Goal: Task Accomplishment & Management: Complete application form

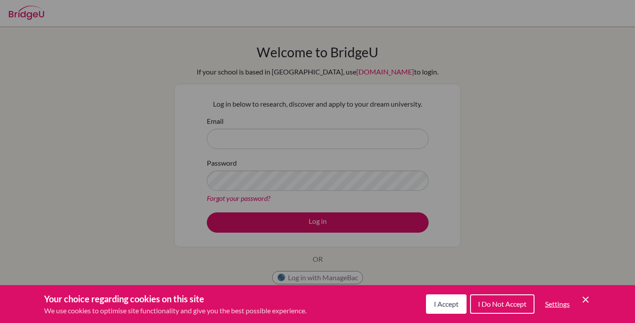
click at [439, 299] on button "I Accept" at bounding box center [446, 304] width 41 height 19
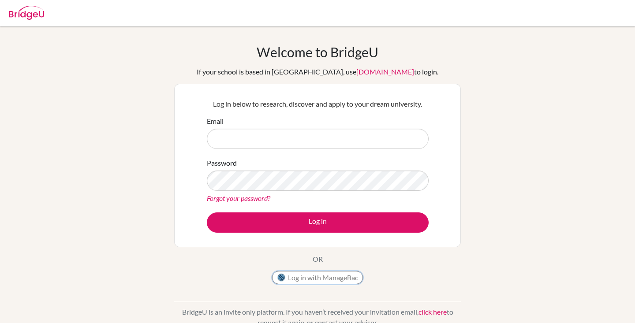
click at [342, 274] on button "Log in with ManageBac" at bounding box center [317, 277] width 91 height 13
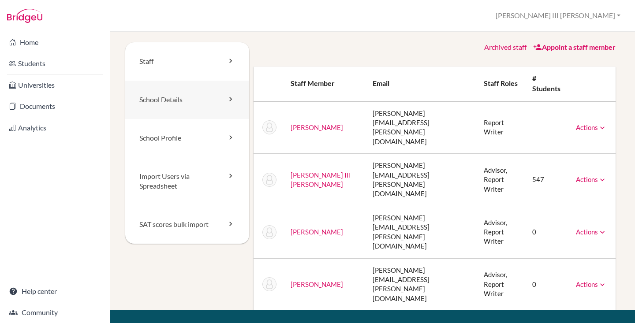
click at [176, 99] on link "School Details" at bounding box center [187, 100] width 124 height 38
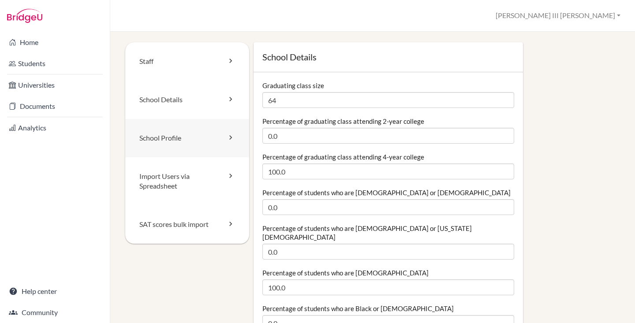
click at [158, 141] on link "School Profile" at bounding box center [187, 138] width 124 height 38
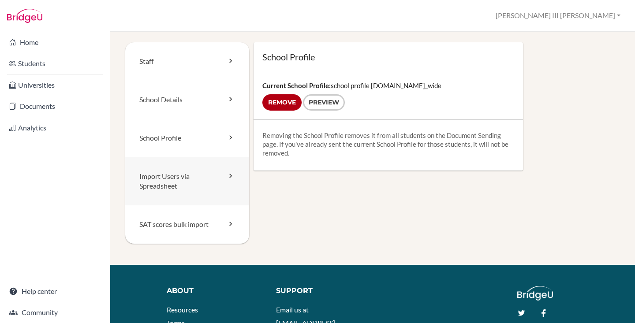
click at [175, 180] on link "Import Users via Spreadsheet" at bounding box center [187, 182] width 124 height 49
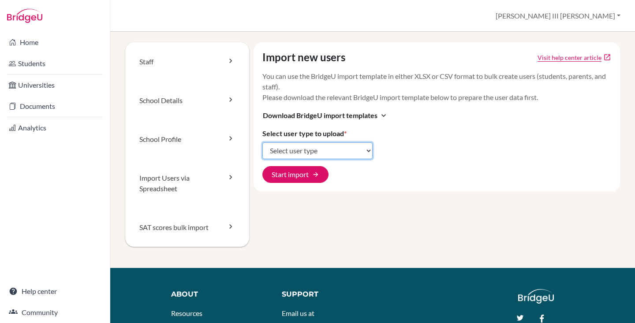
click at [369, 152] on select "Select user type Students Students and parents Parents Advisors Report writers" at bounding box center [318, 151] width 110 height 17
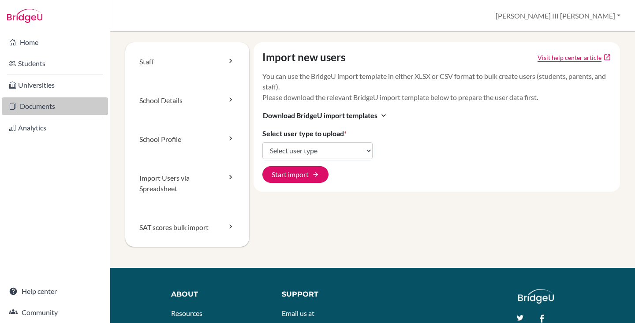
click at [39, 102] on link "Documents" at bounding box center [55, 107] width 106 height 18
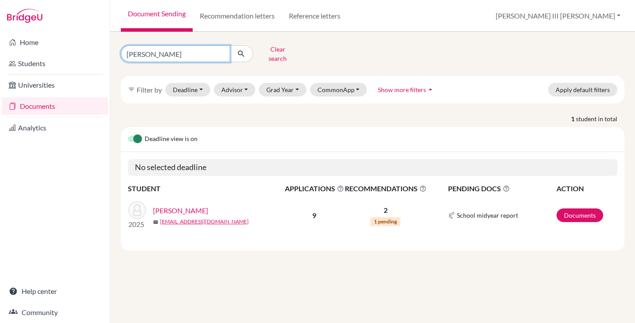
drag, startPoint x: 162, startPoint y: 51, endPoint x: 117, endPoint y: 48, distance: 44.6
click at [117, 49] on div "benita Clear search" at bounding box center [200, 53] width 173 height 23
type input "shaan"
click button "submit" at bounding box center [241, 53] width 23 height 17
click at [208, 206] on link "Khubani, Shaan Kamlesh" at bounding box center [180, 211] width 55 height 11
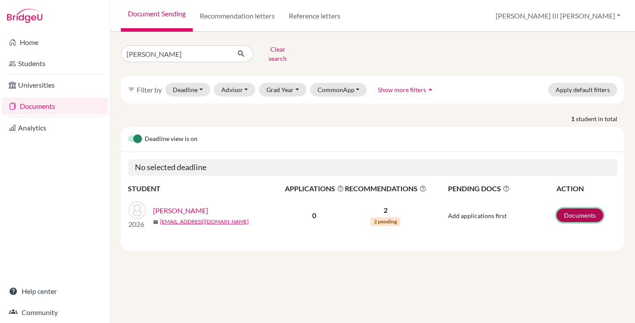
click at [584, 209] on link "Documents" at bounding box center [580, 216] width 47 height 14
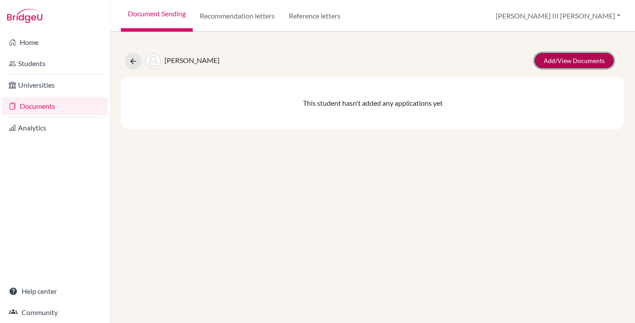
click at [571, 62] on link "Add/View Documents" at bounding box center [574, 60] width 79 height 15
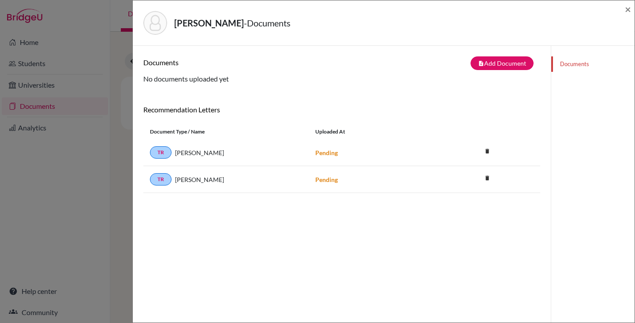
click at [98, 154] on div "Khubani, Shaan Kamlesh - Documents × Documents note_add Add Document Document t…" at bounding box center [317, 161] width 635 height 323
click at [629, 11] on span "×" at bounding box center [628, 9] width 6 height 13
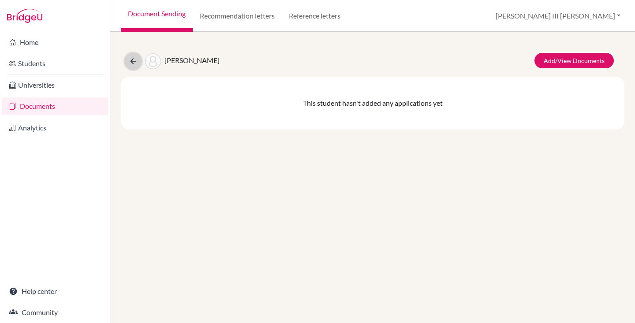
click at [131, 60] on icon at bounding box center [133, 61] width 9 height 9
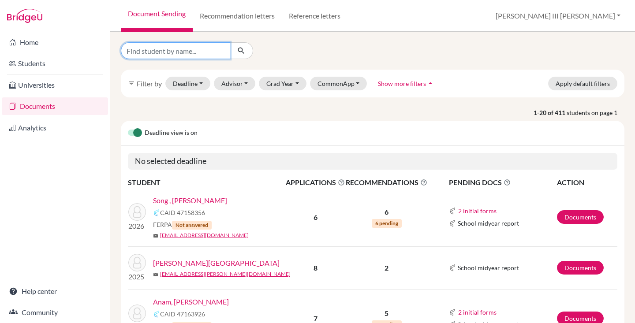
click at [170, 51] on input "Find student by name..." at bounding box center [175, 50] width 109 height 17
type input "suresh"
click button "submit" at bounding box center [241, 50] width 23 height 17
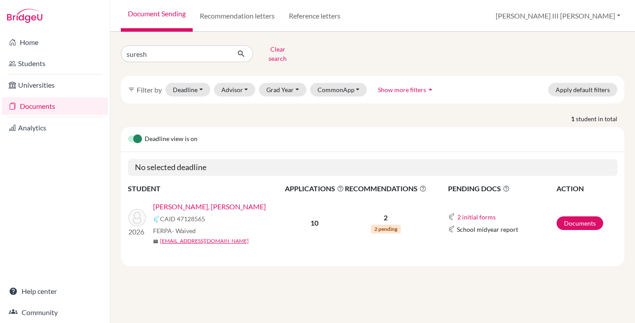
click at [200, 202] on link "[PERSON_NAME], [PERSON_NAME]" at bounding box center [209, 207] width 113 height 11
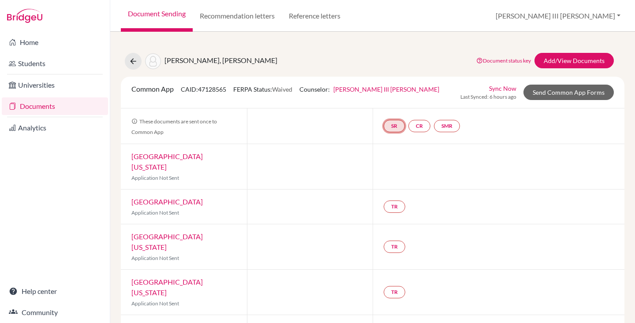
click at [394, 128] on link "SR" at bounding box center [394, 126] width 21 height 12
click at [398, 96] on link "School report" at bounding box center [395, 100] width 38 height 8
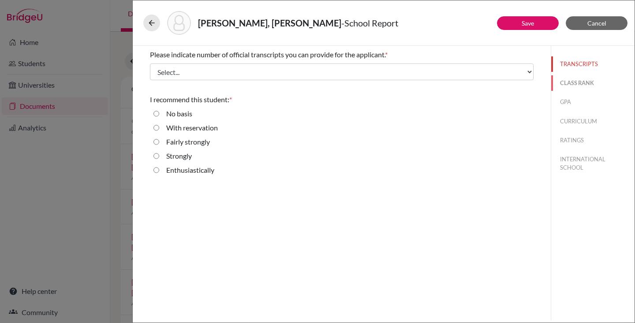
click at [585, 83] on button "CLASS RANK" at bounding box center [593, 82] width 83 height 15
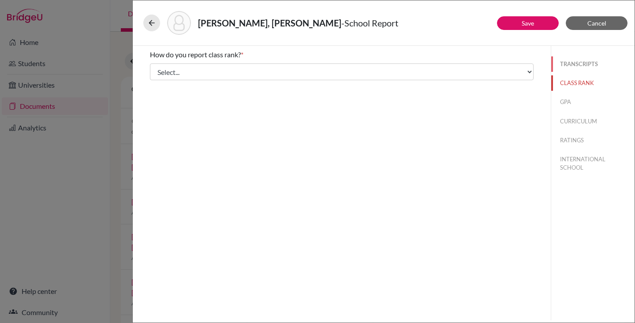
click at [579, 65] on button "TRANSCRIPTS" at bounding box center [593, 63] width 83 height 15
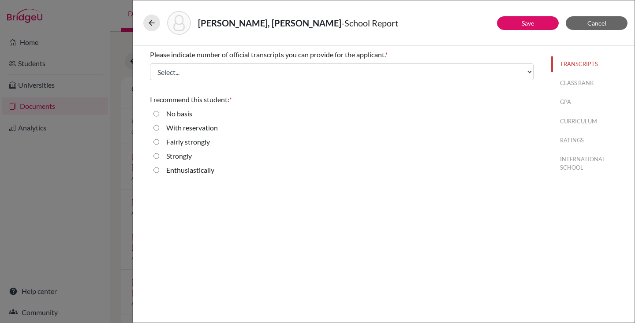
click at [154, 171] on input "Enthusiastically" at bounding box center [157, 170] width 6 height 11
radio input "true"
click at [573, 86] on button "CLASS RANK" at bounding box center [593, 82] width 83 height 15
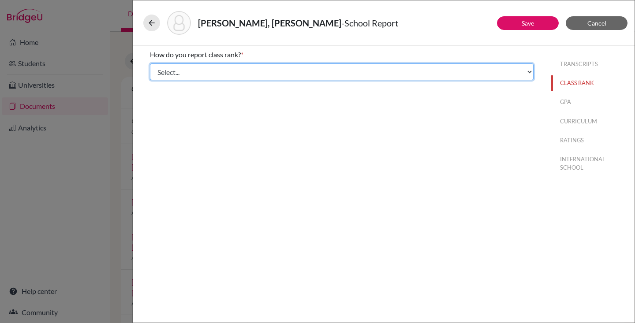
click at [528, 69] on select "Select... Exact Decile Quintile Quartile None" at bounding box center [342, 72] width 384 height 17
select select "1"
click at [150, 64] on select "Select... Exact Decile Quintile Quartile None" at bounding box center [342, 72] width 384 height 17
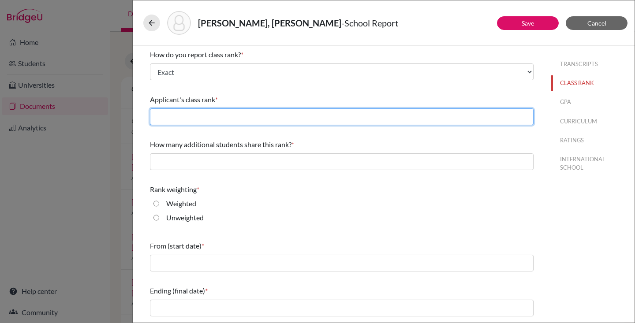
click at [236, 117] on input "text" at bounding box center [342, 117] width 384 height 17
type input "1"
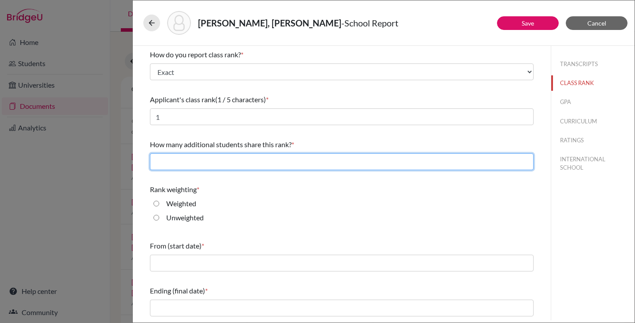
click at [180, 160] on input "text" at bounding box center [342, 162] width 384 height 17
type input "4"
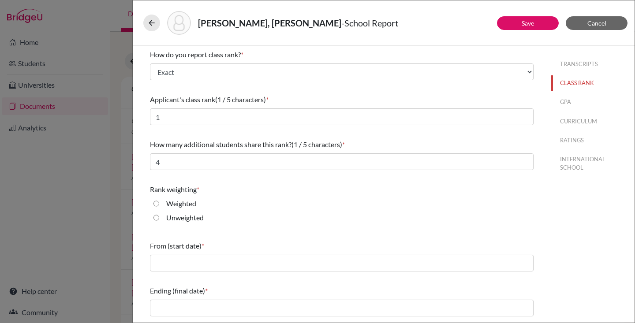
click at [158, 218] on input "Unweighted" at bounding box center [157, 218] width 6 height 11
radio input "true"
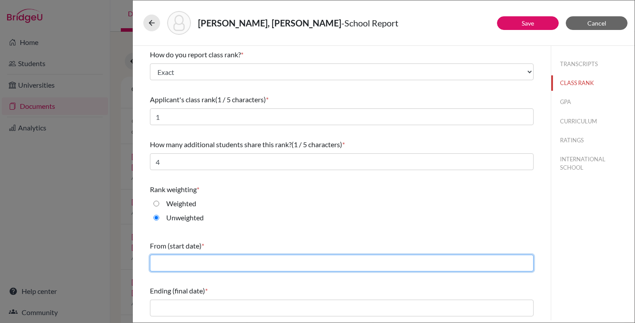
click at [180, 259] on input "text" at bounding box center [342, 263] width 384 height 17
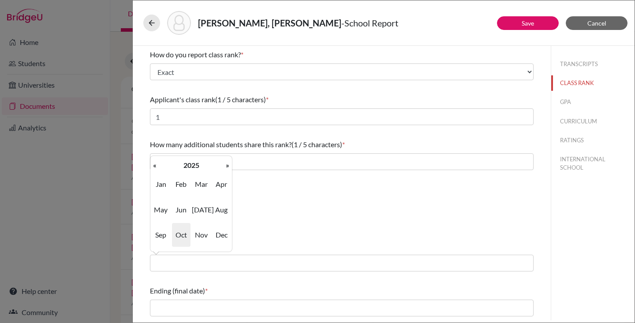
click at [165, 240] on span "Sep" at bounding box center [161, 235] width 19 height 24
type input "09/2025"
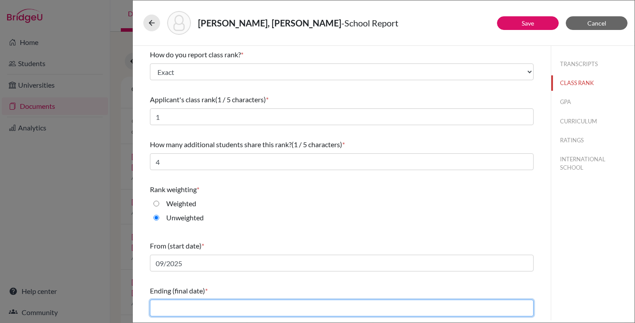
click at [193, 312] on input "text" at bounding box center [342, 308] width 384 height 17
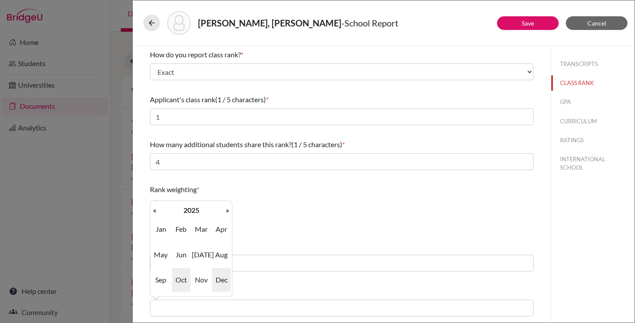
click at [225, 282] on span "Dec" at bounding box center [221, 280] width 19 height 24
type input "12/2025"
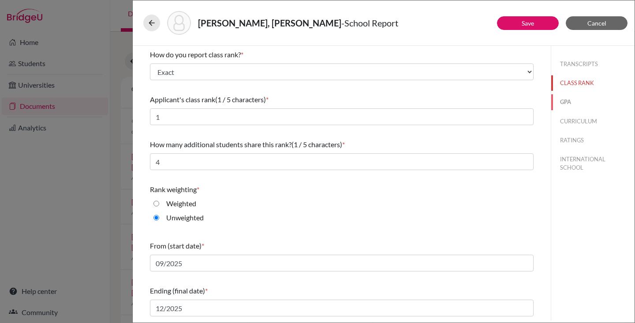
click at [573, 100] on button "GPA" at bounding box center [593, 101] width 83 height 15
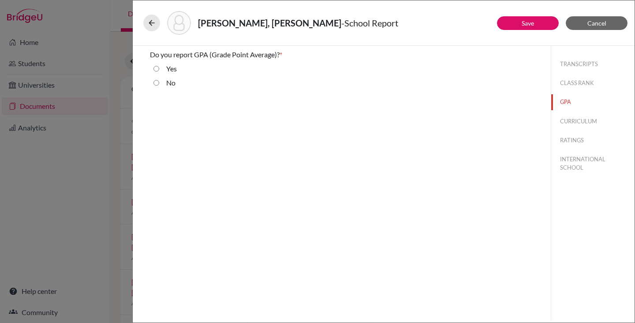
click at [153, 84] on div "No" at bounding box center [342, 85] width 384 height 14
click at [155, 84] on input "No" at bounding box center [157, 83] width 6 height 11
radio input "true"
click at [568, 122] on button "CURRICULUM" at bounding box center [593, 121] width 83 height 15
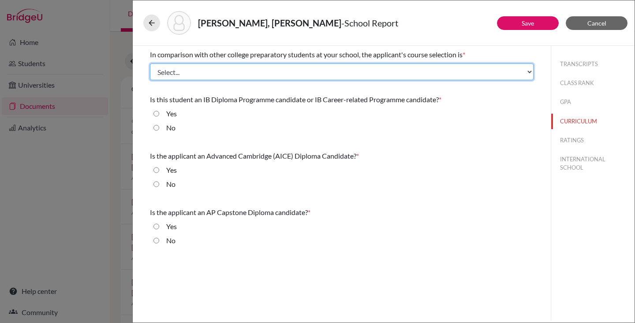
click at [455, 69] on select "Select... Less than demanding Average Demanding Very demanding Most demanding P…" at bounding box center [342, 72] width 384 height 17
select select "4"
click at [150, 64] on select "Select... Less than demanding Average Demanding Very demanding Most demanding P…" at bounding box center [342, 72] width 384 height 17
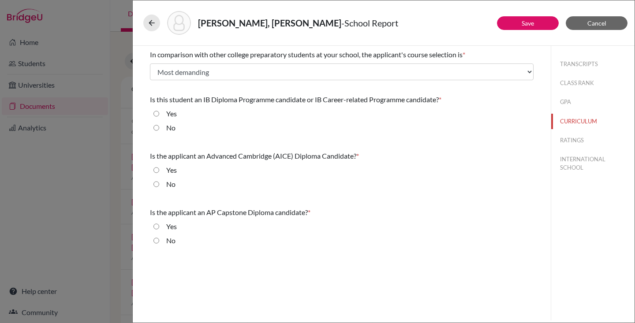
click at [156, 113] on input "Yes" at bounding box center [157, 114] width 6 height 11
radio input "true"
click at [156, 186] on input "No" at bounding box center [157, 184] width 6 height 11
radio input "true"
click at [156, 242] on input "No" at bounding box center [157, 241] width 6 height 11
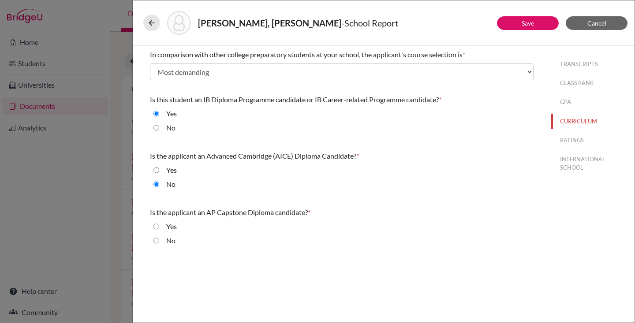
radio input "true"
click at [582, 140] on button "RATINGS" at bounding box center [593, 140] width 83 height 15
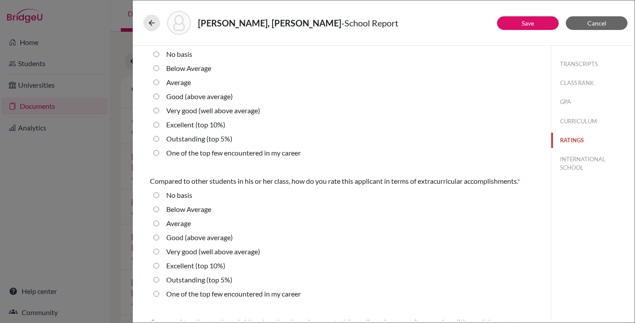
scroll to position [15, 0]
click at [158, 138] on 5\%\) "Outstanding (top 5%)" at bounding box center [157, 138] width 6 height 11
radio 5\%\) "true"
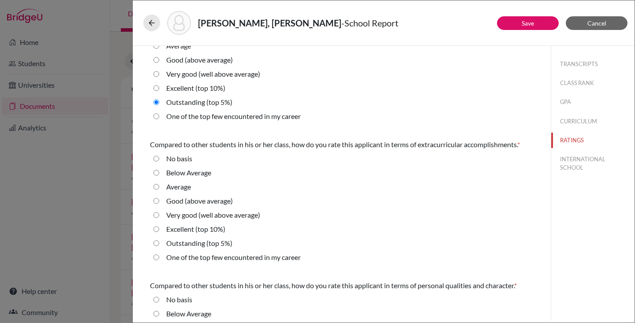
scroll to position [53, 0]
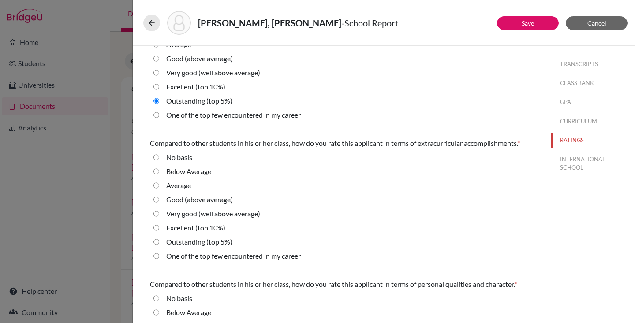
click at [158, 255] on career "One of the top few encountered in my career" at bounding box center [157, 256] width 6 height 11
radio career "true"
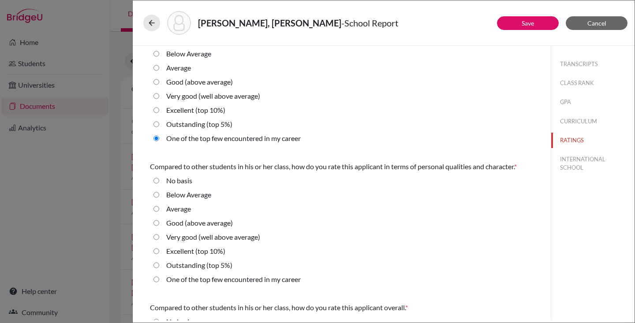
scroll to position [172, 0]
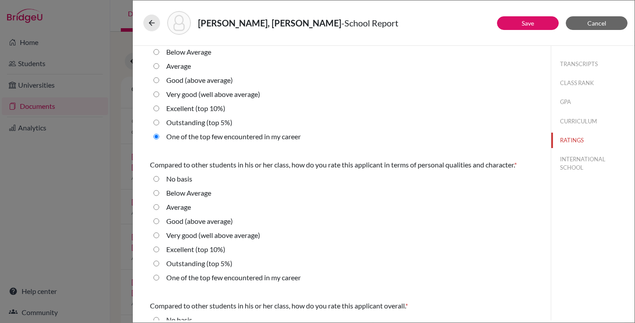
click at [157, 250] on 10\%\) "Excellent (top 10%)" at bounding box center [157, 249] width 6 height 11
radio 10\%\) "true"
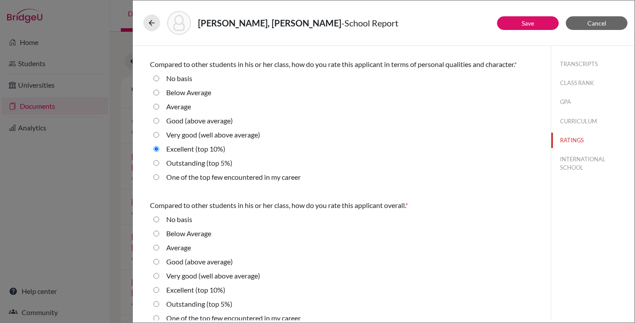
scroll to position [283, 0]
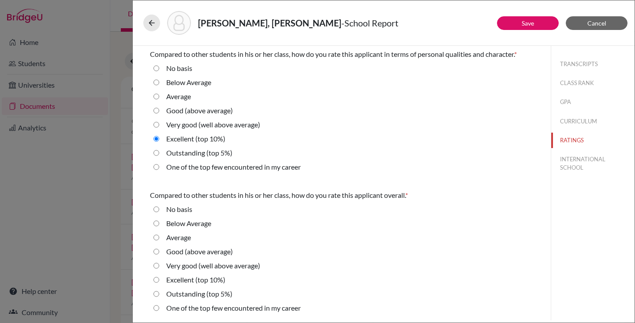
click at [157, 294] on 5\%\) "Outstanding (top 5%)" at bounding box center [157, 294] width 6 height 11
radio 5\%\) "true"
click at [566, 161] on button "INTERNATIONAL SCHOOL" at bounding box center [593, 164] width 83 height 24
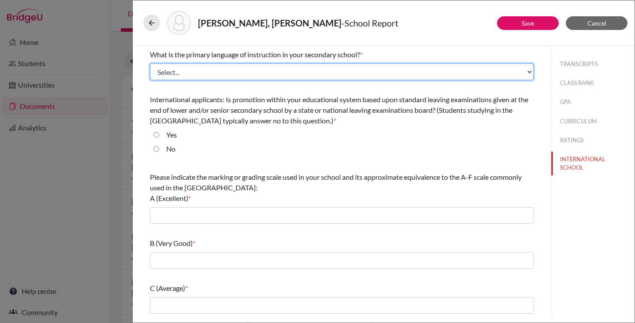
click at [532, 68] on select "Select... Albanian Arabic Armenian Assamese Azerbaijani Belarusian Bengali Bulg…" at bounding box center [342, 72] width 384 height 17
select select "14"
click at [150, 64] on select "Select... Albanian Arabic Armenian Assamese Azerbaijani Belarusian Bengali Bulg…" at bounding box center [342, 72] width 384 height 17
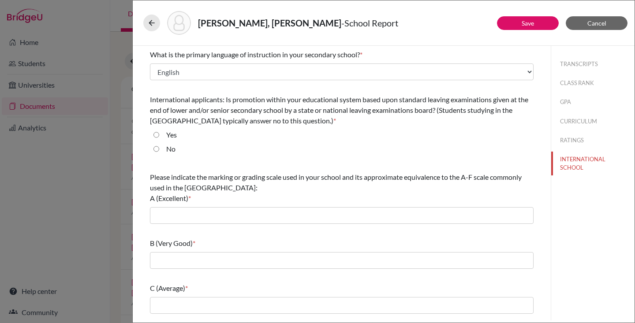
click at [154, 132] on input "Yes" at bounding box center [157, 135] width 6 height 11
radio input "true"
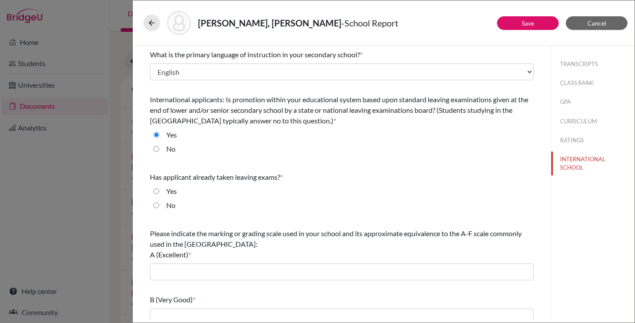
scroll to position [11, 0]
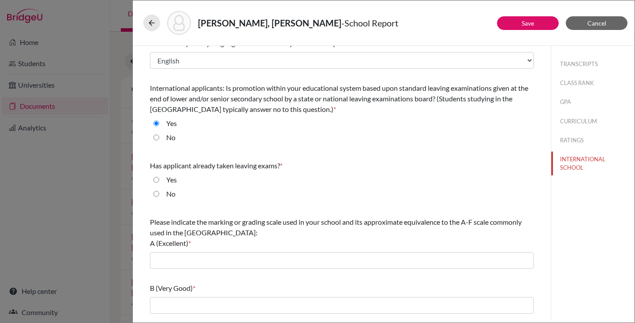
click at [157, 192] on input "No" at bounding box center [157, 194] width 6 height 11
radio input "true"
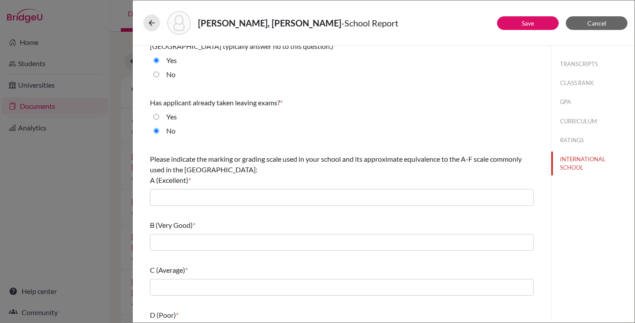
scroll to position [79, 0]
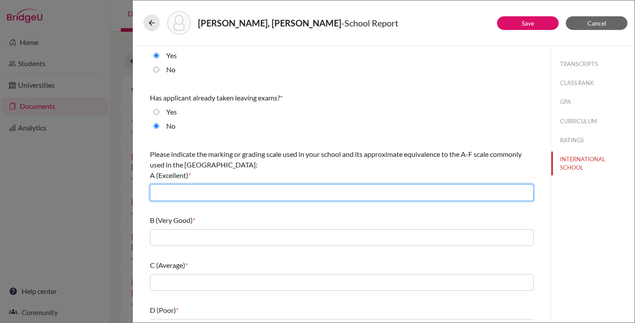
click at [188, 196] on input "text" at bounding box center [342, 192] width 384 height 17
type input "80 - 100"
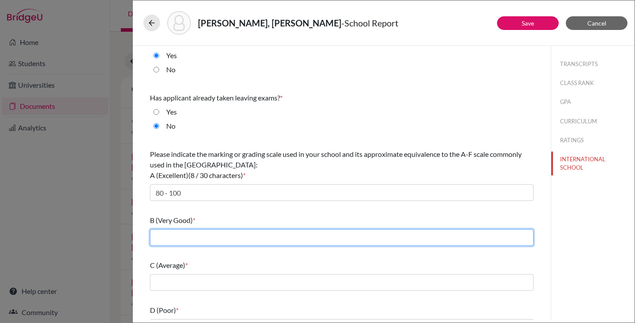
click at [178, 236] on input "text" at bounding box center [342, 237] width 384 height 17
type input "70 - 79"
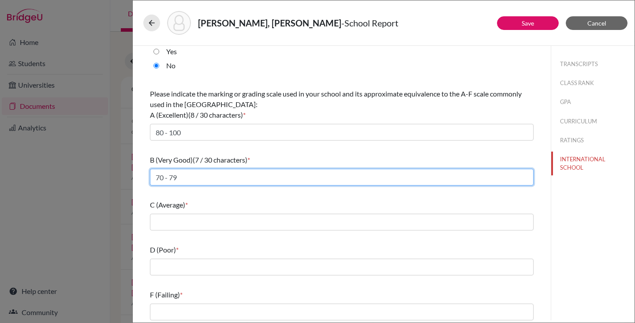
scroll to position [143, 0]
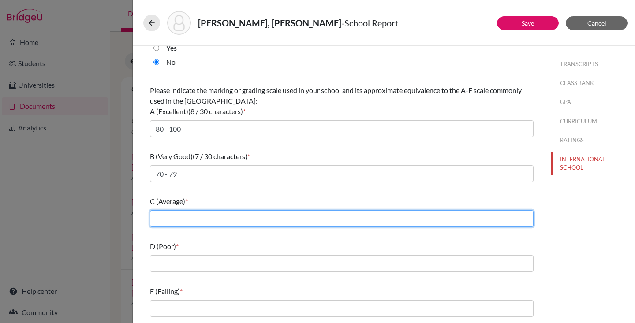
click at [205, 213] on input "text" at bounding box center [342, 218] width 384 height 17
type input "60 - 69"
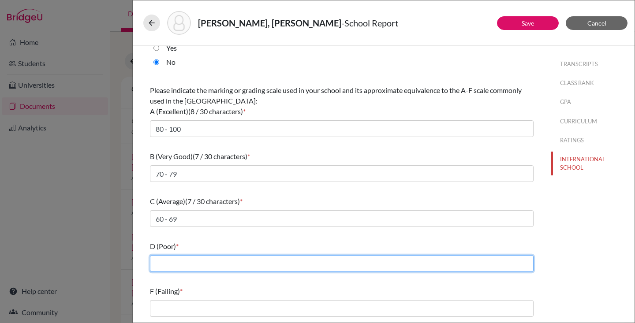
click at [173, 267] on input "text" at bounding box center [342, 263] width 384 height 17
type input "50 - 59"
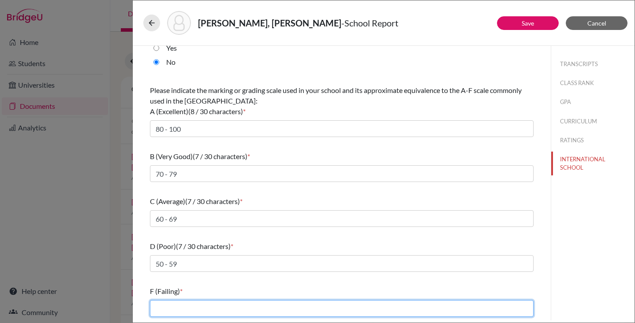
click at [170, 303] on input "text" at bounding box center [342, 308] width 384 height 17
type input "49 and below"
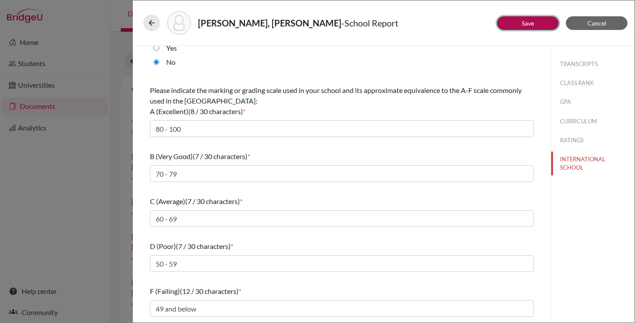
click at [526, 23] on link "Save" at bounding box center [528, 23] width 12 height 8
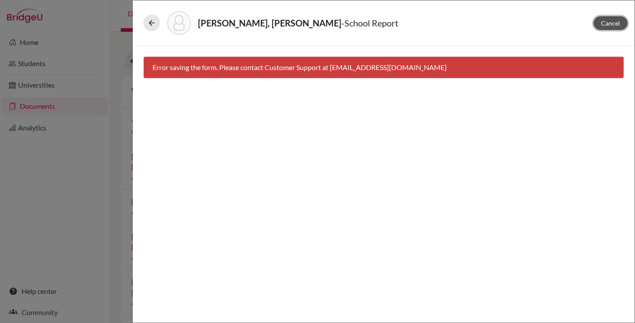
click at [618, 26] on span "Cancel" at bounding box center [610, 23] width 19 height 8
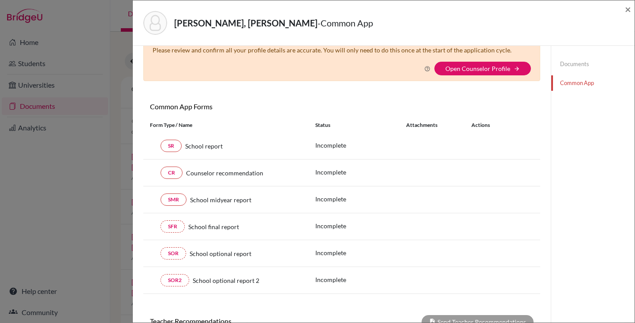
scroll to position [26, 0]
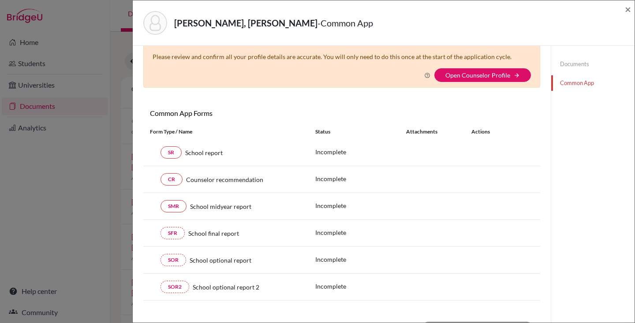
click at [568, 66] on link "Documents" at bounding box center [593, 63] width 83 height 15
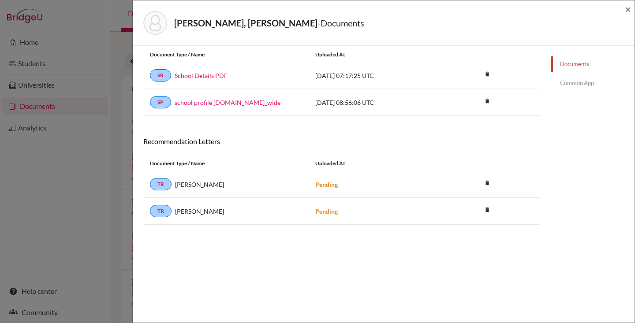
click at [578, 83] on link "Common App" at bounding box center [593, 82] width 83 height 15
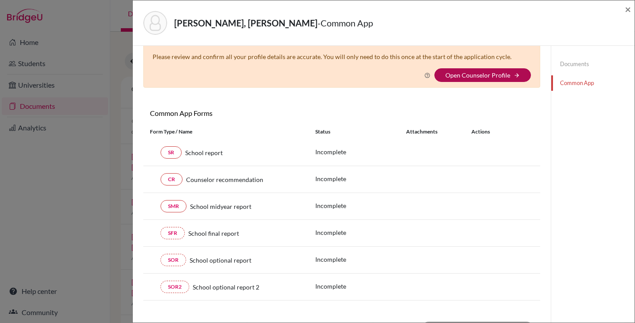
click at [497, 73] on link "Open Counselor Profile" at bounding box center [478, 75] width 65 height 8
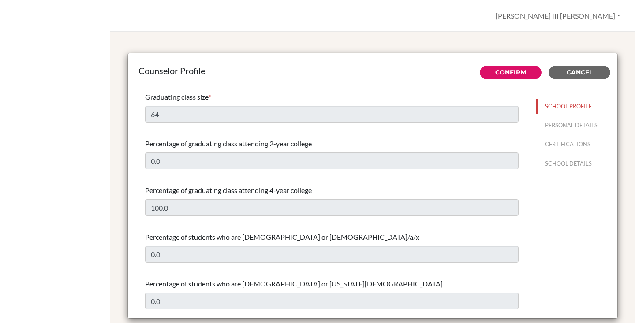
select select "0"
select select "323733"
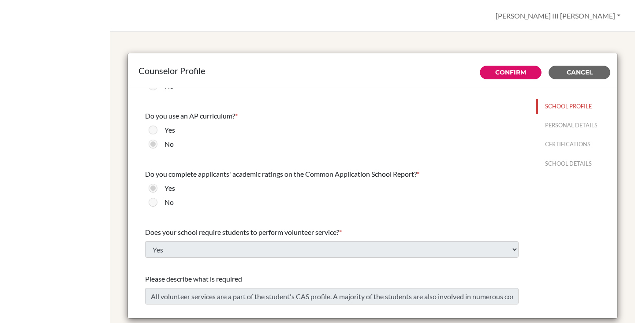
scroll to position [1014, 0]
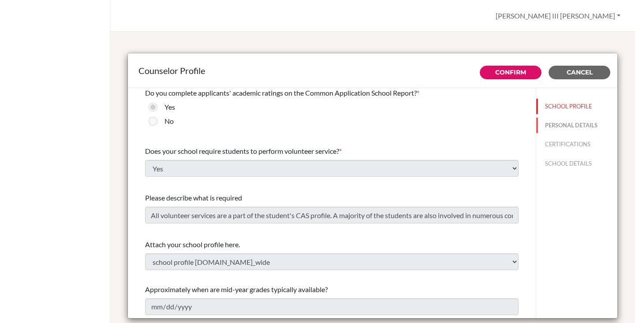
click at [556, 127] on button "PERSONAL DETAILS" at bounding box center [577, 125] width 81 height 15
type input "[PERSON_NAME] III [PERSON_NAME]"
type input "[PERSON_NAME]"
type input "IBDP Coordinator and University Advisor"
type input "62.214-608-888"
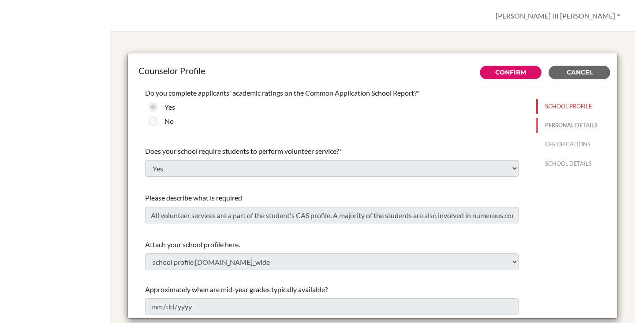
type input "[PERSON_NAME][EMAIL_ADDRESS][PERSON_NAME][DOMAIN_NAME]"
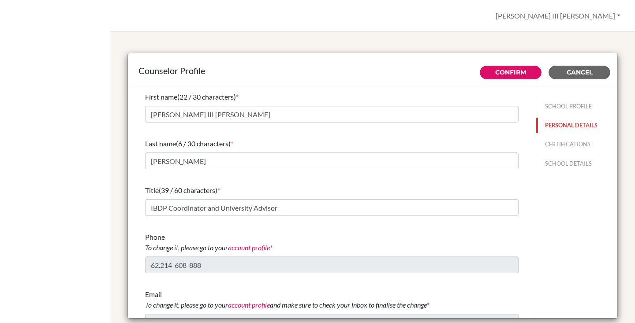
scroll to position [15, 0]
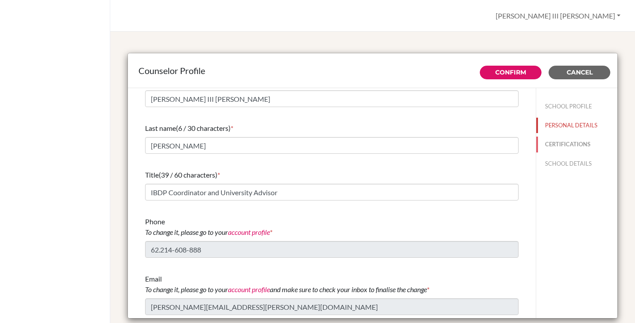
click at [572, 145] on button "CERTIFICATIONS" at bounding box center [577, 144] width 81 height 15
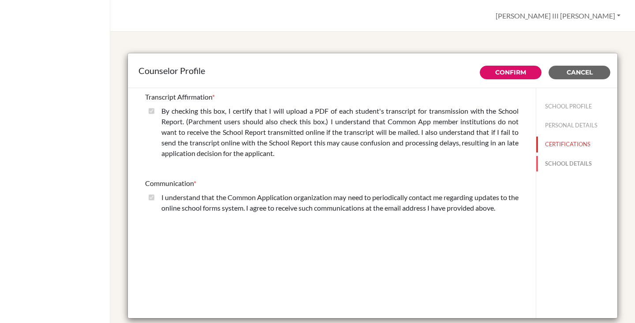
click at [567, 165] on button "SCHOOL DETAILS" at bounding box center [577, 163] width 81 height 15
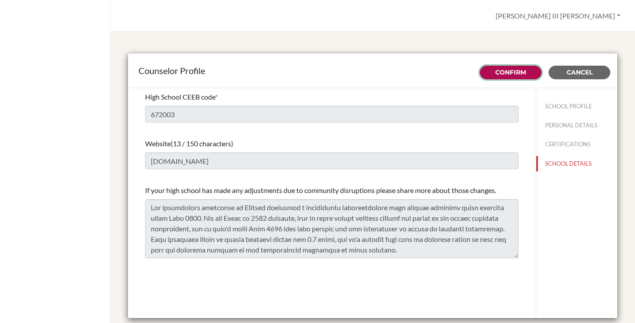
click at [516, 70] on link "Confirm" at bounding box center [511, 72] width 31 height 8
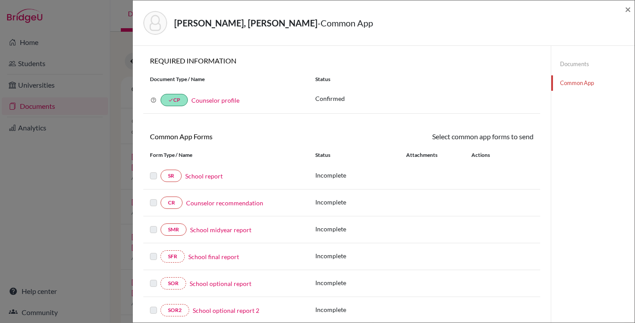
click at [227, 99] on link "Counselor profile" at bounding box center [216, 101] width 48 height 8
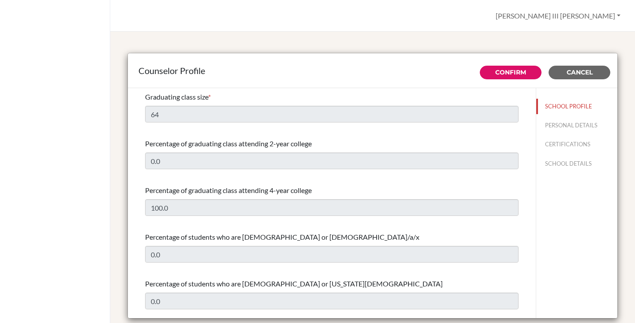
select select "0"
select select "323733"
click at [569, 71] on span "Cancel" at bounding box center [580, 72] width 26 height 8
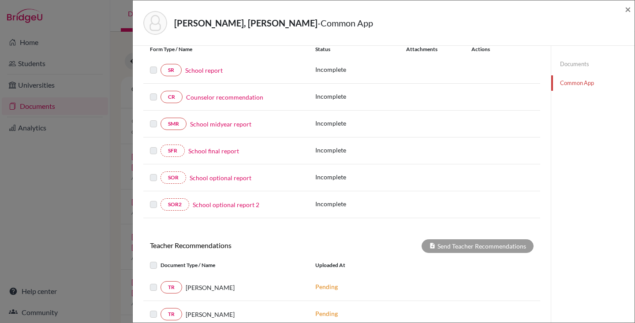
scroll to position [107, 0]
click at [210, 68] on link "School report" at bounding box center [204, 69] width 38 height 9
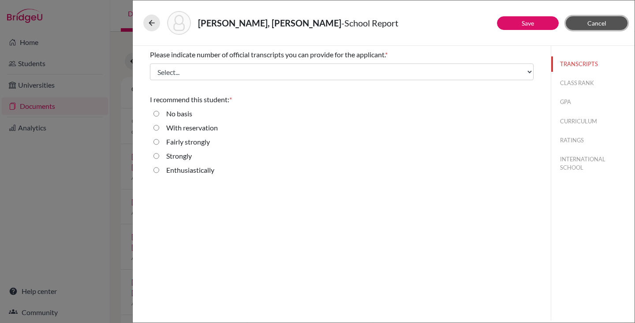
click at [605, 26] on span "Cancel" at bounding box center [597, 23] width 19 height 8
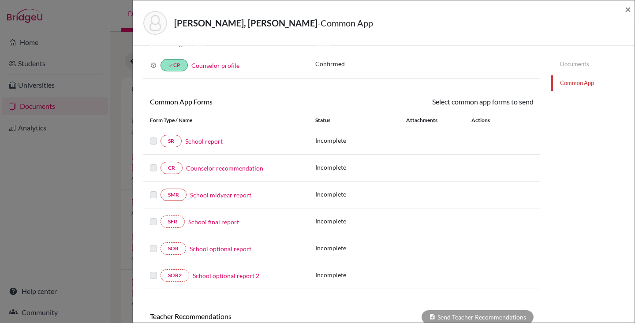
scroll to position [34, 0]
click at [214, 145] on link "School report" at bounding box center [204, 142] width 38 height 9
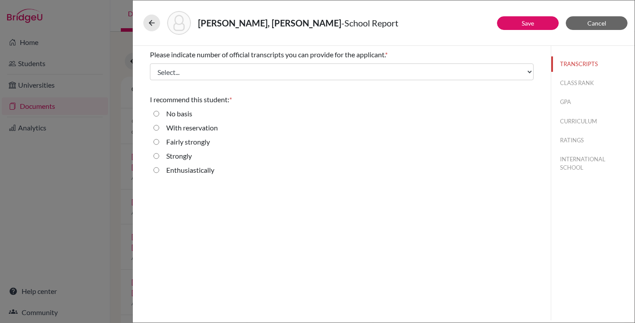
click at [161, 169] on div "Enthusiastically" at bounding box center [186, 172] width 55 height 14
click at [156, 171] on input "Enthusiastically" at bounding box center [157, 170] width 6 height 11
radio input "true"
click at [574, 79] on button "CLASS RANK" at bounding box center [593, 82] width 83 height 15
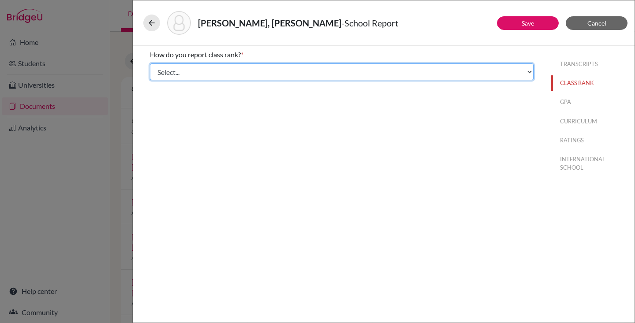
click at [245, 75] on select "Select... Exact Decile Quintile Quartile None" at bounding box center [342, 72] width 384 height 17
select select "1"
click at [150, 64] on select "Select... Exact Decile Quintile Quartile None" at bounding box center [342, 72] width 384 height 17
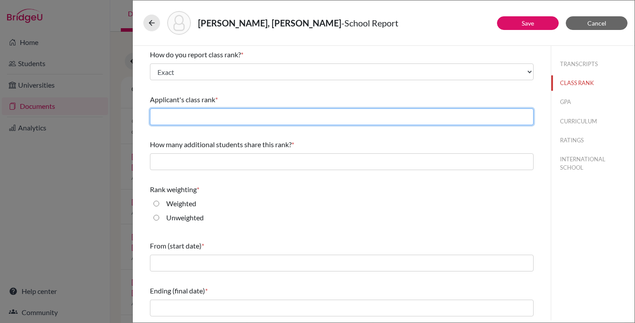
click at [220, 114] on input "text" at bounding box center [342, 117] width 384 height 17
type input "1"
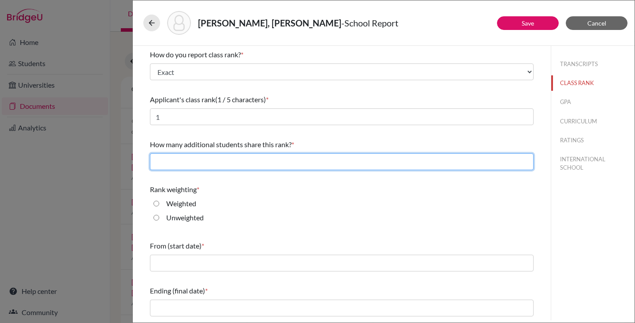
click at [202, 158] on input "text" at bounding box center [342, 162] width 384 height 17
type input "4"
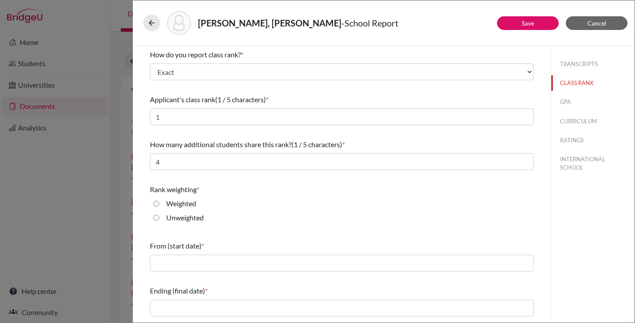
click at [156, 219] on input "Unweighted" at bounding box center [157, 218] width 6 height 11
radio input "true"
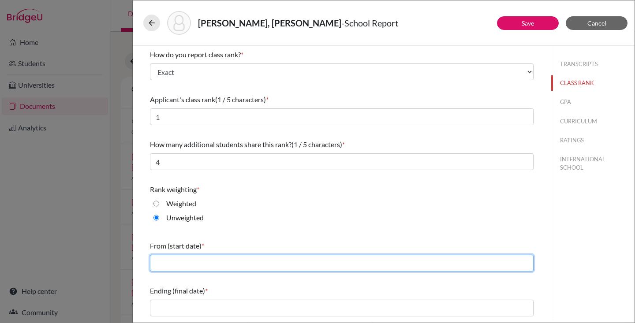
click at [188, 269] on input "text" at bounding box center [342, 263] width 384 height 17
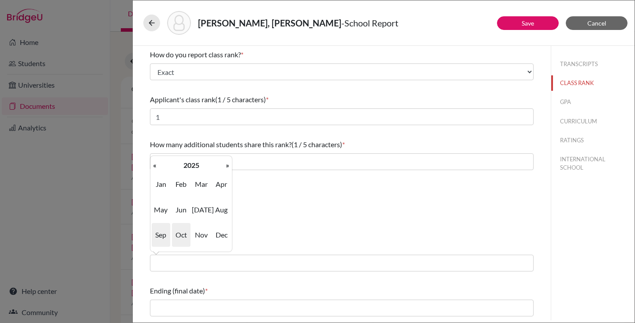
click at [162, 240] on span "Sep" at bounding box center [161, 235] width 19 height 24
type input "09/2025"
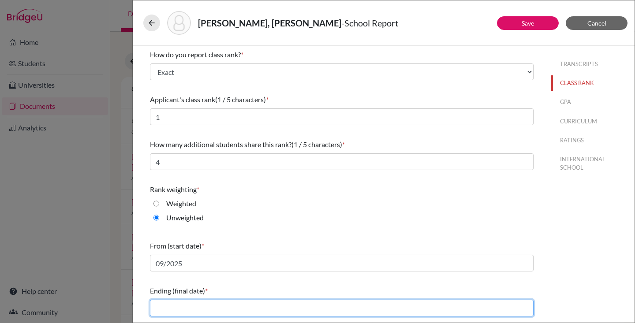
click at [180, 312] on input "text" at bounding box center [342, 308] width 384 height 17
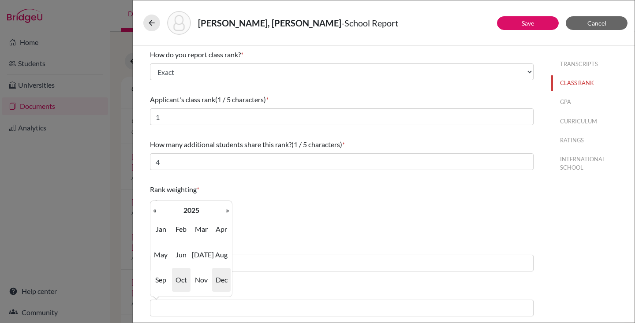
click at [224, 280] on span "Dec" at bounding box center [221, 280] width 19 height 24
type input "12/2025"
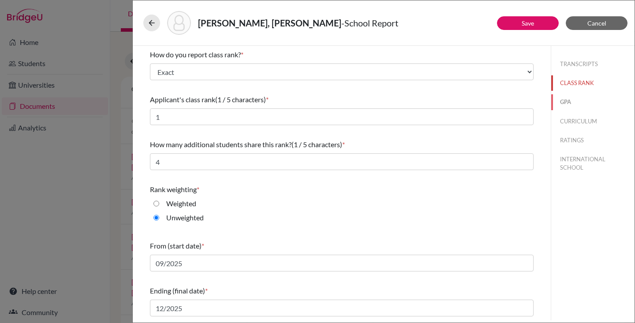
click at [582, 102] on button "GPA" at bounding box center [593, 101] width 83 height 15
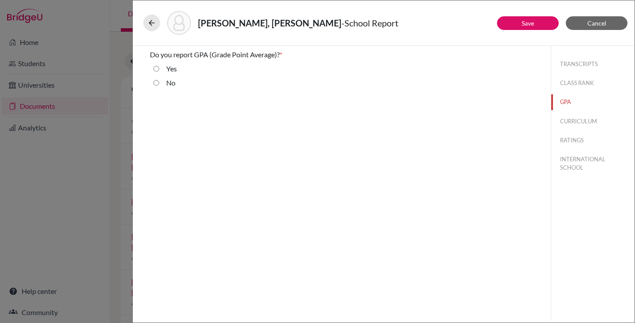
click at [157, 83] on input "No" at bounding box center [157, 83] width 6 height 11
radio input "true"
click at [583, 123] on button "CURRICULUM" at bounding box center [593, 121] width 83 height 15
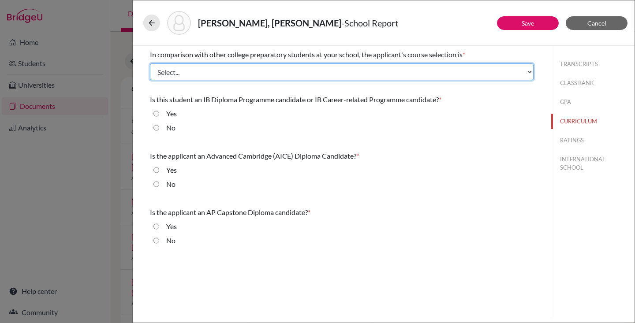
click at [336, 72] on select "Select... Less than demanding Average [PERSON_NAME] Very demanding Most demandi…" at bounding box center [342, 72] width 384 height 17
select select "4"
click at [150, 64] on select "Select... Less than demanding Average [PERSON_NAME] Very demanding Most demandi…" at bounding box center [342, 72] width 384 height 17
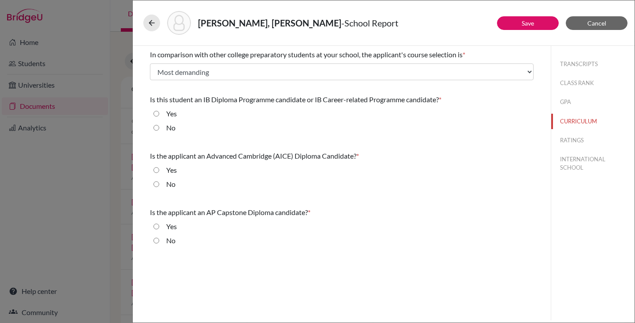
click at [157, 112] on input "Yes" at bounding box center [157, 114] width 6 height 11
radio input "true"
click at [158, 184] on input "No" at bounding box center [157, 184] width 6 height 11
radio input "true"
click at [156, 241] on input "No" at bounding box center [157, 241] width 6 height 11
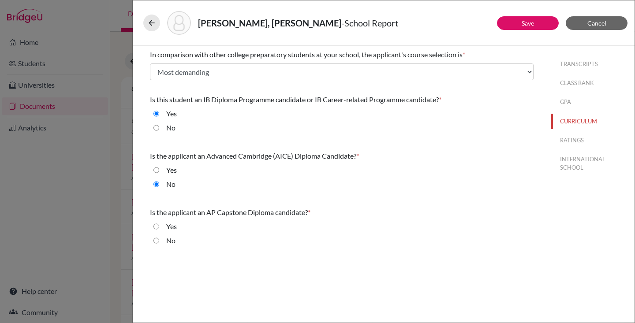
radio input "true"
click at [581, 139] on button "RATINGS" at bounding box center [593, 140] width 83 height 15
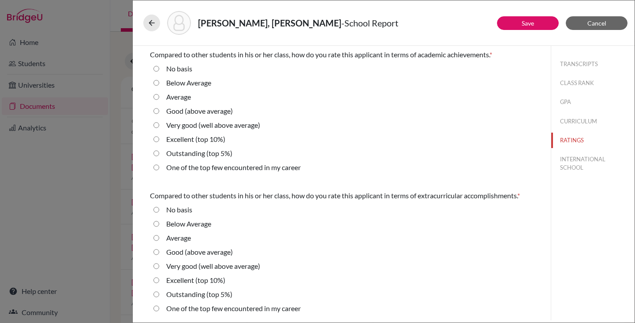
click at [154, 154] on 5\%\) "Outstanding (top 5%)" at bounding box center [157, 153] width 6 height 11
radio 5\%\) "true"
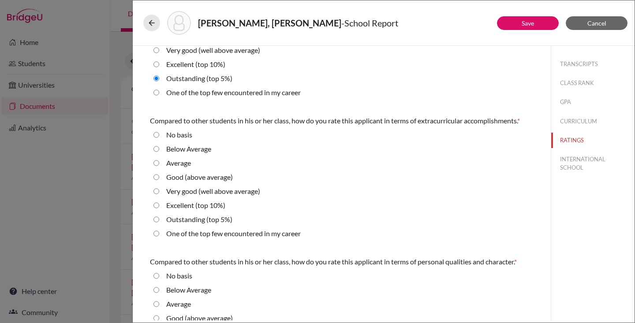
scroll to position [75, 0]
click at [159, 232] on career "One of the top few encountered in my career" at bounding box center [157, 234] width 6 height 11
radio career "true"
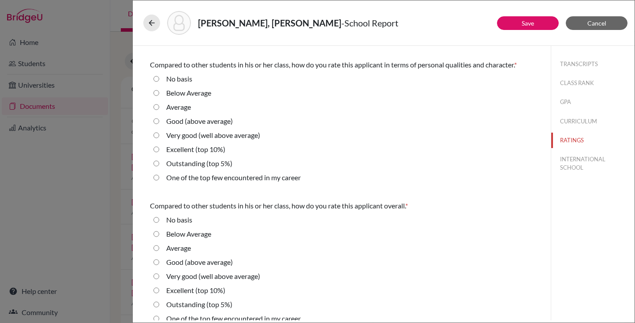
scroll to position [283, 0]
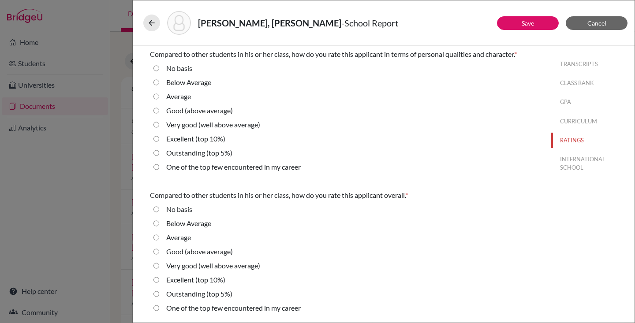
click at [156, 139] on 10\%\) "Excellent (top 10%)" at bounding box center [157, 139] width 6 height 11
radio 10\%\) "true"
click at [158, 294] on 5\%\) "Outstanding (top 5%)" at bounding box center [157, 294] width 6 height 11
radio 5\%\) "true"
click at [577, 168] on button "INTERNATIONAL SCHOOL" at bounding box center [593, 164] width 83 height 24
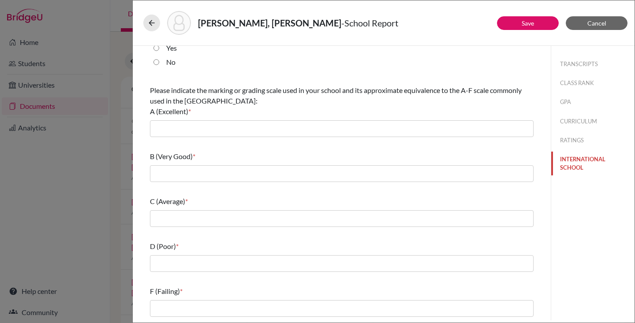
scroll to position [0, 0]
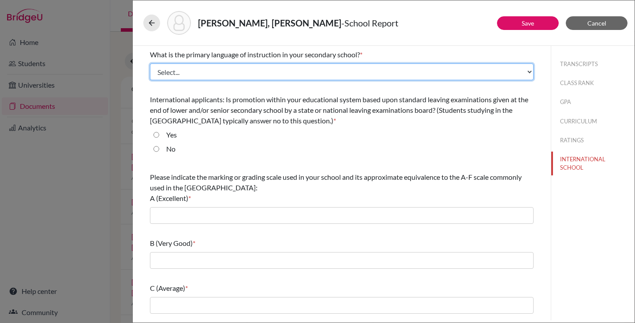
click at [249, 76] on select "Select... Albanian Arabic Armenian Assamese Azerbaijani Belarusian Bengali Bulg…" at bounding box center [342, 72] width 384 height 17
select select "14"
click at [150, 64] on select "Select... Albanian Arabic Armenian Assamese Azerbaijani Belarusian Bengali Bulg…" at bounding box center [342, 72] width 384 height 17
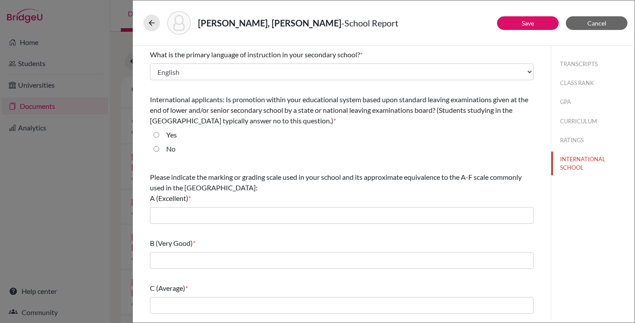
click at [160, 131] on div "Yes" at bounding box center [168, 137] width 18 height 14
click at [157, 132] on input "Yes" at bounding box center [157, 135] width 6 height 11
radio input "true"
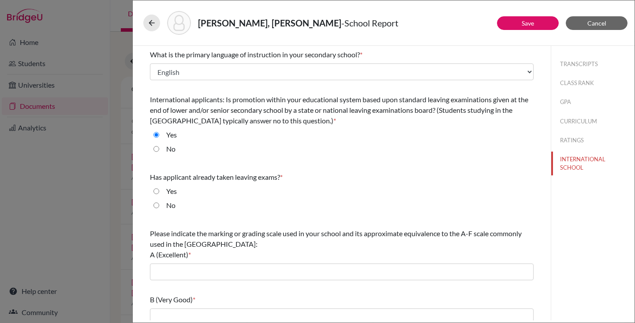
click at [156, 203] on input "No" at bounding box center [157, 205] width 6 height 11
radio input "true"
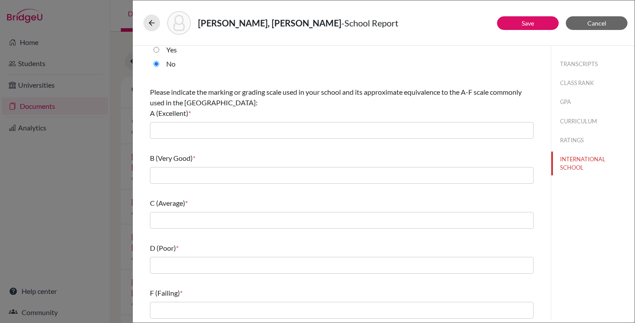
scroll to position [143, 0]
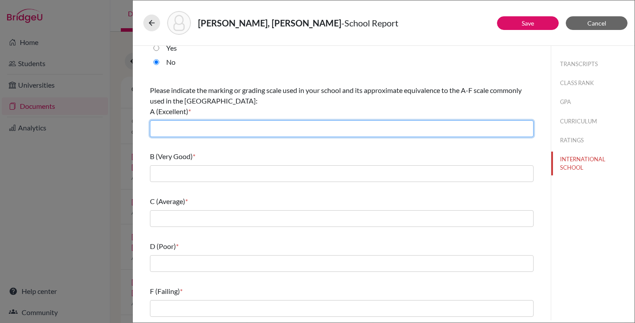
click at [201, 133] on input "text" at bounding box center [342, 128] width 384 height 17
type input "80 - 100"
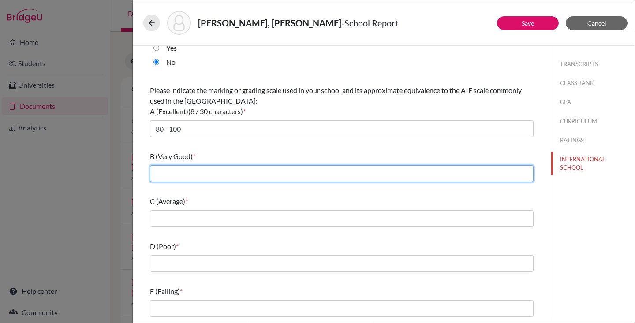
click at [187, 173] on input "text" at bounding box center [342, 173] width 384 height 17
type input "70 - 79"
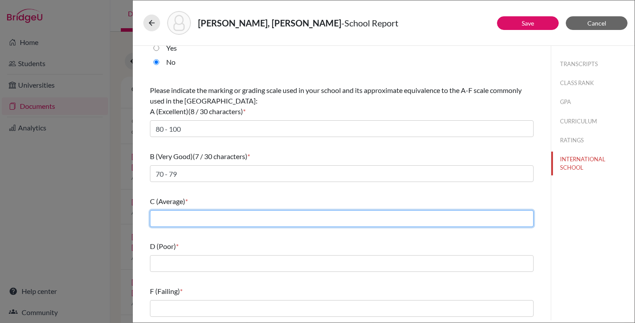
click at [188, 216] on input "text" at bounding box center [342, 218] width 384 height 17
type input "60 - 69"
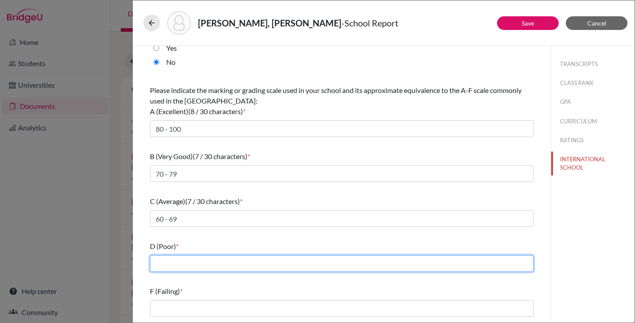
click at [186, 265] on input "text" at bounding box center [342, 263] width 384 height 17
type input "50 - 59"
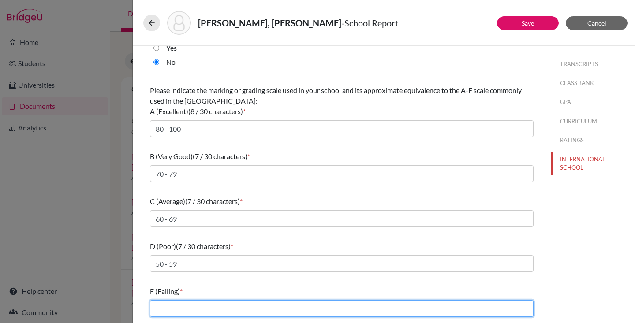
click at [179, 304] on input "text" at bounding box center [342, 308] width 384 height 17
type input "49 and below"
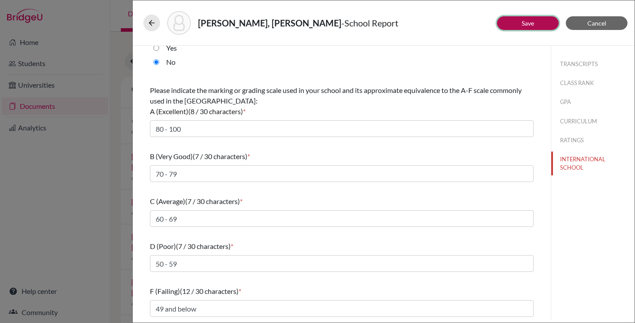
click at [538, 25] on button "Save" at bounding box center [528, 23] width 62 height 14
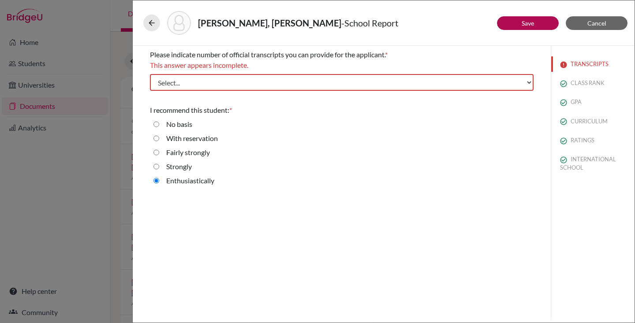
scroll to position [0, 0]
click at [599, 25] on span "Cancel" at bounding box center [597, 23] width 19 height 8
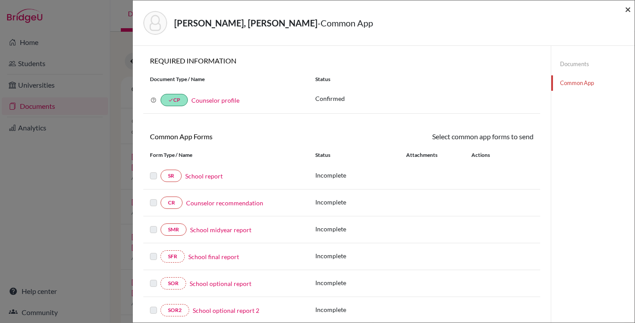
click at [627, 11] on span "×" at bounding box center [628, 9] width 6 height 13
